Goal: Navigation & Orientation: Find specific page/section

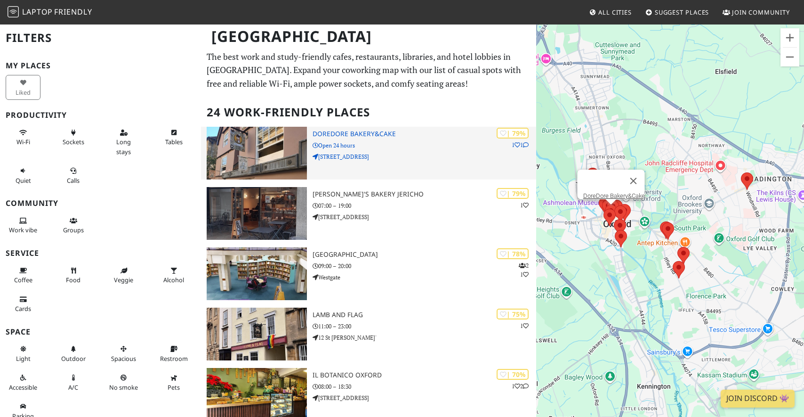
click at [330, 139] on div "| 79% 1 1 DoreDore Bakery&Cake Open 24 hours [STREET_ADDRESS]" at bounding box center [424, 153] width 223 height 53
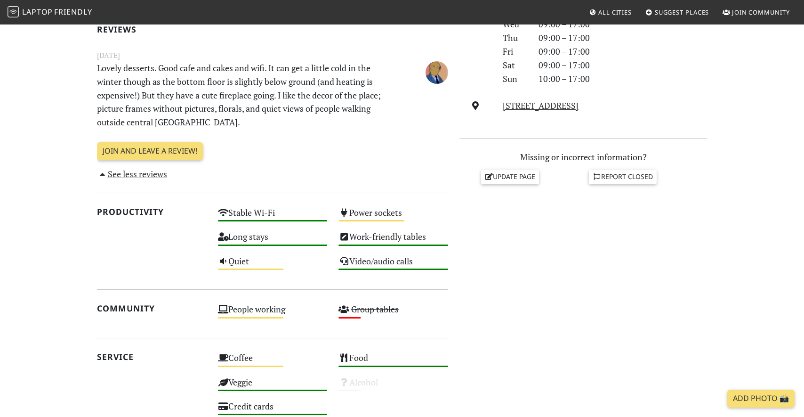
scroll to position [347, 0]
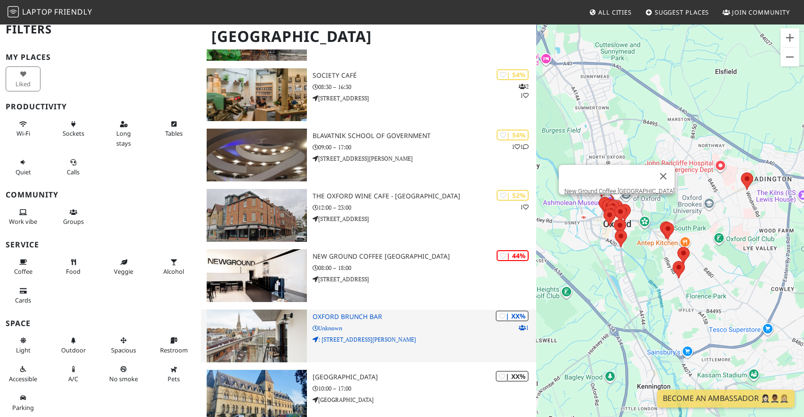
scroll to position [995, 0]
